Goal: Information Seeking & Learning: Learn about a topic

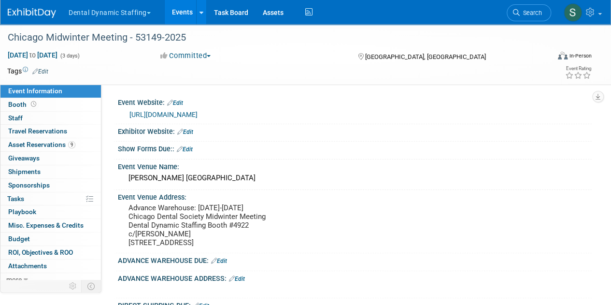
click at [111, 20] on button "Dental Dynamic Staffing" at bounding box center [115, 10] width 95 height 21
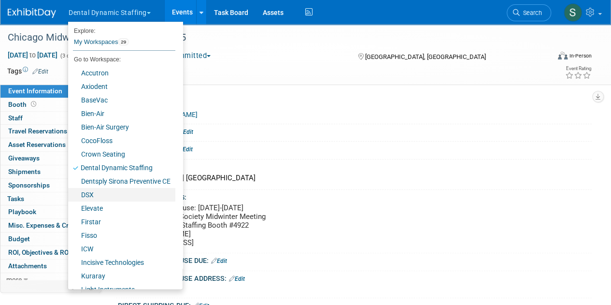
click at [110, 196] on link "DSX" at bounding box center [121, 195] width 107 height 14
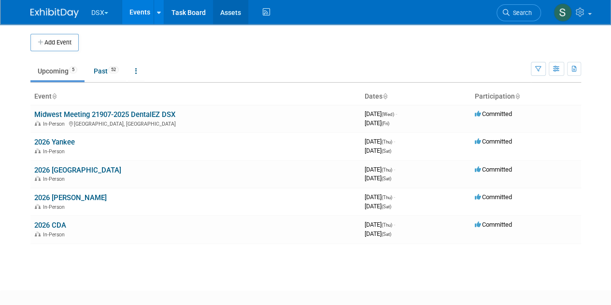
click at [227, 14] on link "Assets" at bounding box center [230, 12] width 35 height 24
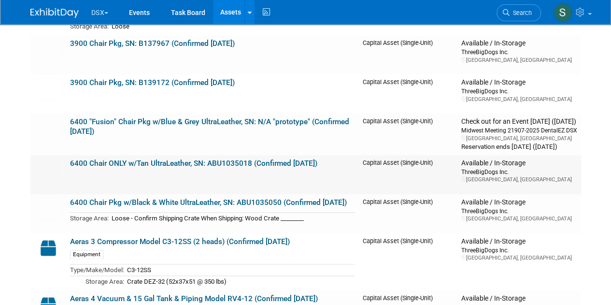
scroll to position [501, 0]
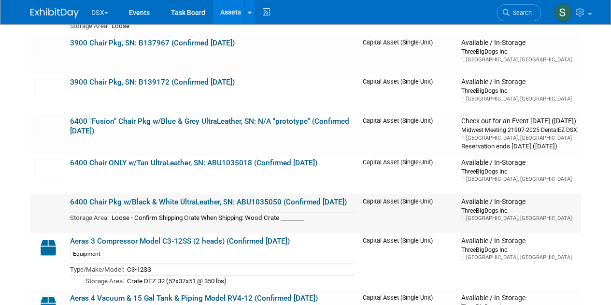
click at [358, 208] on td "6400 Chair Pkg w/Black & White UltraLeather, SN: ABU1035050 (Confirmed 1.23.25)…" at bounding box center [212, 213] width 293 height 39
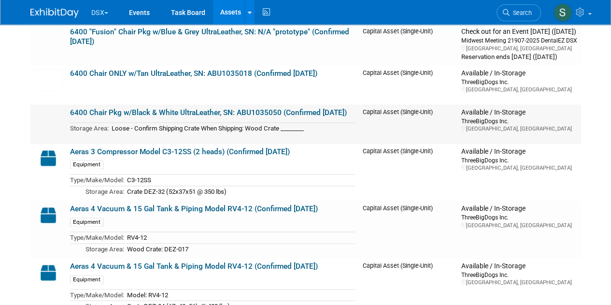
scroll to position [591, 0]
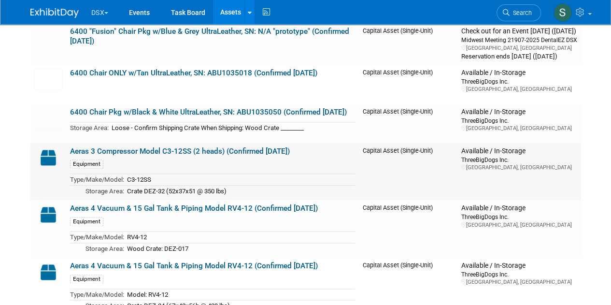
click at [277, 153] on link "Aeras 3 Compressor Model C3-12SS (2 heads) (Confirmed [DATE])" at bounding box center [180, 151] width 220 height 9
click at [274, 207] on link "Aeras 4 Vacuum & 15 Gal Tank & Piping Model RV4-12 (Confirmed [DATE])" at bounding box center [194, 208] width 248 height 9
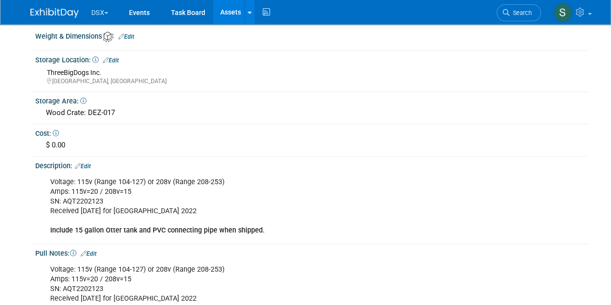
scroll to position [235, 0]
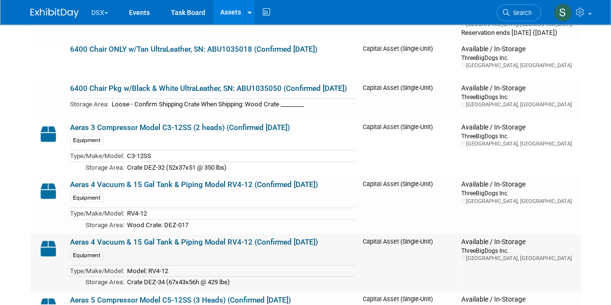
scroll to position [615, 0]
click at [186, 237] on link "Aeras 4 Vacuum & 15 Gal Tank & Piping Model RV4-12 (Confirmed [DATE])" at bounding box center [194, 241] width 248 height 9
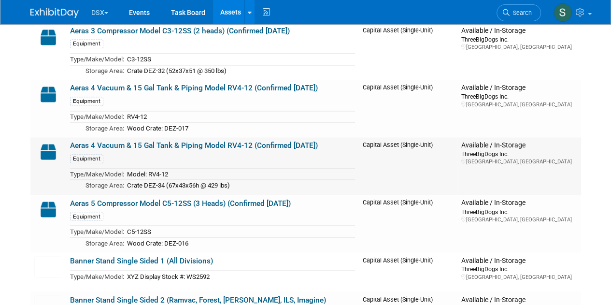
scroll to position [714, 0]
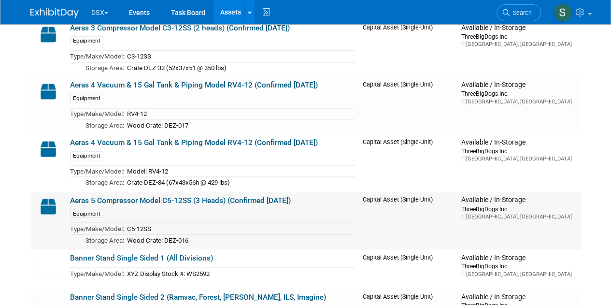
click at [205, 197] on link "Aeras 5 Compressor Model C5-12SS (3 Heads) (Confirmed [DATE])" at bounding box center [180, 200] width 221 height 9
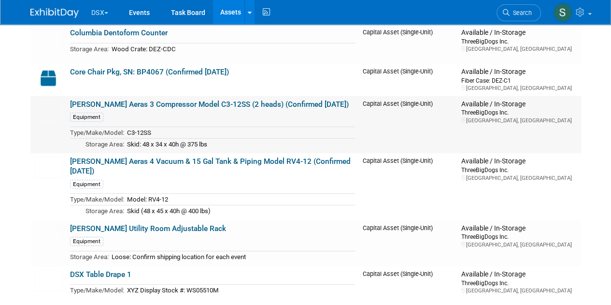
scroll to position [1430, 0]
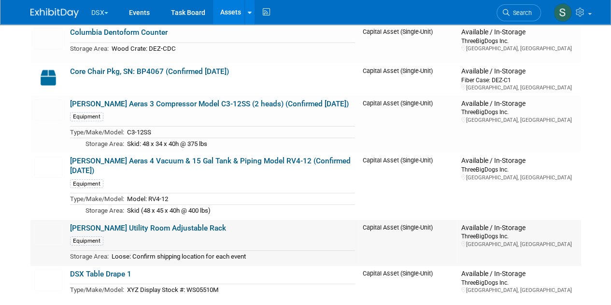
click at [170, 224] on link "Darby Utility Room Adjustable Rack" at bounding box center [148, 228] width 156 height 9
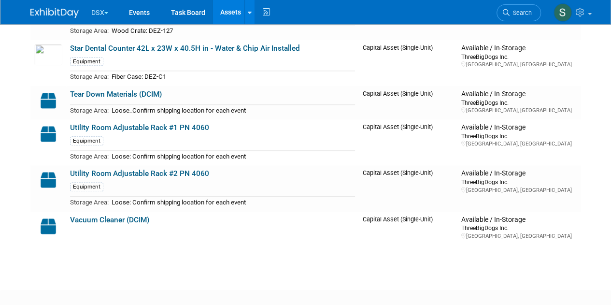
scroll to position [2349, 0]
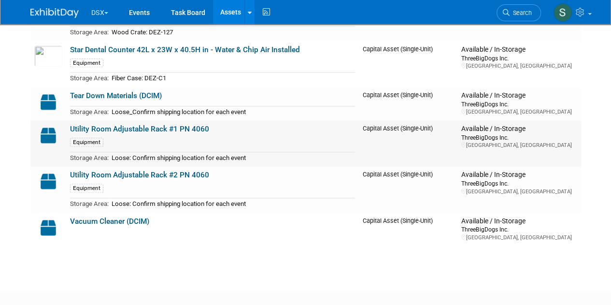
click at [204, 125] on link "Utility Room Adjustable Rack #1 PN 4060" at bounding box center [139, 129] width 139 height 9
click at [199, 171] on link "Utility Room Adjustable Rack #2 PN 4060" at bounding box center [139, 175] width 139 height 9
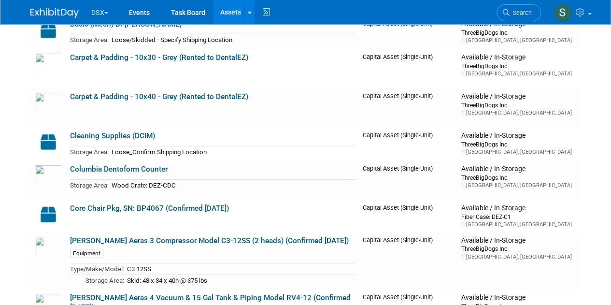
scroll to position [1293, 0]
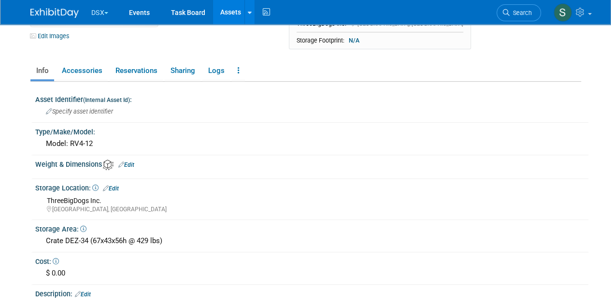
scroll to position [109, 0]
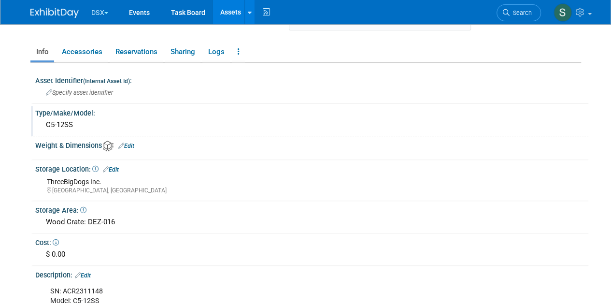
scroll to position [127, 0]
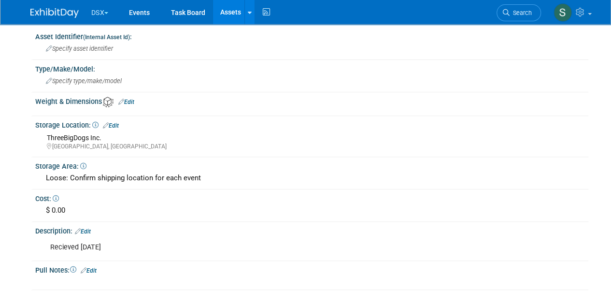
scroll to position [170, 0]
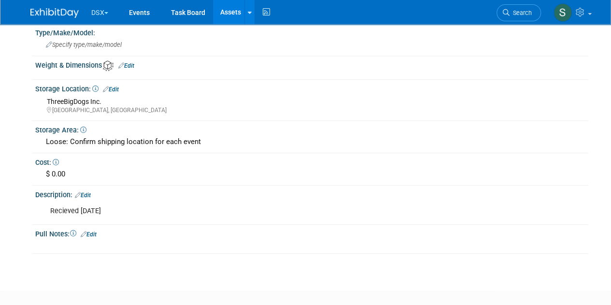
scroll to position [206, 0]
